Goal: Check status

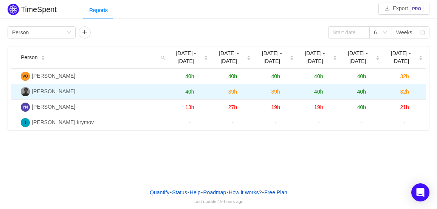
click at [55, 88] on span "[PERSON_NAME]" at bounding box center [53, 91] width 43 height 6
click at [403, 89] on span "32h" at bounding box center [404, 92] width 9 height 6
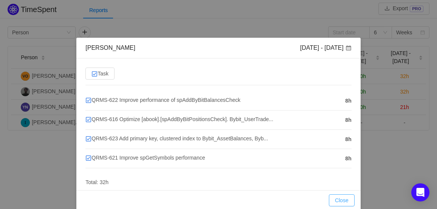
click at [338, 198] on button "Close" at bounding box center [342, 201] width 26 height 12
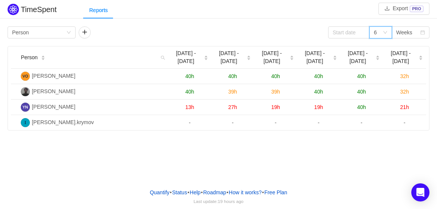
click at [386, 30] on icon "icon: down" at bounding box center [385, 32] width 5 height 5
click at [380, 48] on li "3" at bounding box center [380, 47] width 23 height 12
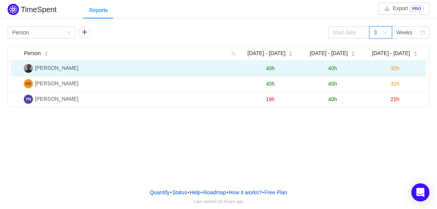
click at [275, 67] on td "40h" at bounding box center [270, 69] width 62 height 16
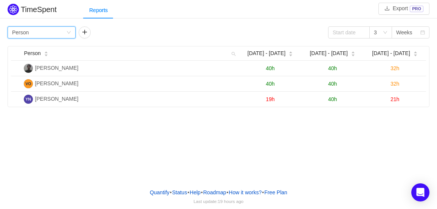
click at [64, 33] on div "Group by Person" at bounding box center [39, 32] width 54 height 11
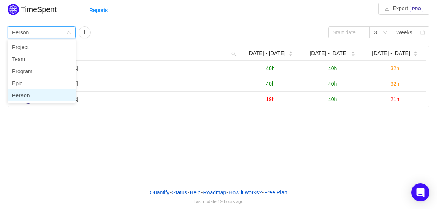
click at [64, 33] on div "Group by Person" at bounding box center [39, 32] width 54 height 11
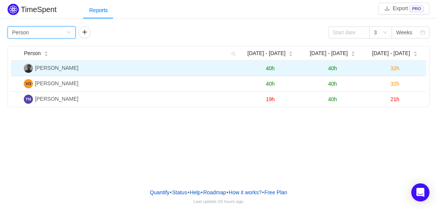
click at [65, 66] on span "[PERSON_NAME]" at bounding box center [56, 68] width 43 height 6
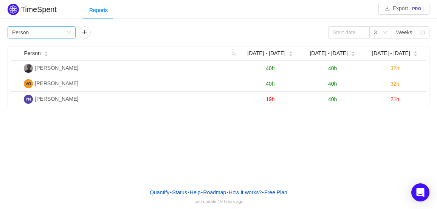
click at [64, 36] on div "Group by Person" at bounding box center [39, 32] width 54 height 11
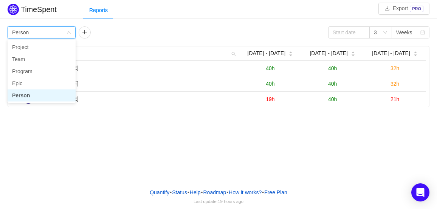
click at [31, 93] on li "Person" at bounding box center [42, 96] width 68 height 12
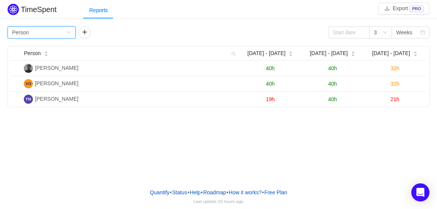
click at [31, 93] on td "[PERSON_NAME]" at bounding box center [130, 99] width 218 height 15
click at [85, 29] on button "button" at bounding box center [85, 32] width 12 height 12
click at [149, 32] on button "button" at bounding box center [152, 32] width 12 height 12
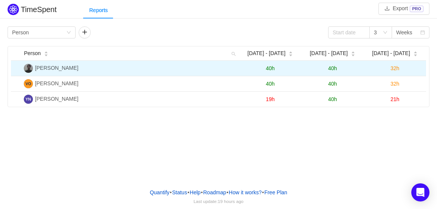
click at [49, 68] on span "[PERSON_NAME]" at bounding box center [56, 68] width 43 height 6
